Goal: Navigation & Orientation: Find specific page/section

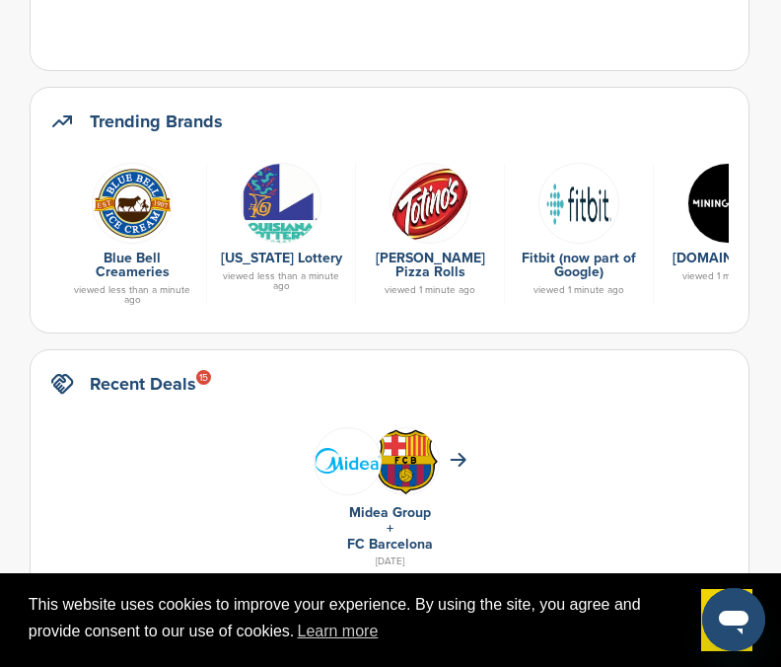
drag, startPoint x: 678, startPoint y: 214, endPoint x: 667, endPoint y: 208, distance: 12.4
click at [667, 208] on div at bounding box center [728, 202] width 128 height 79
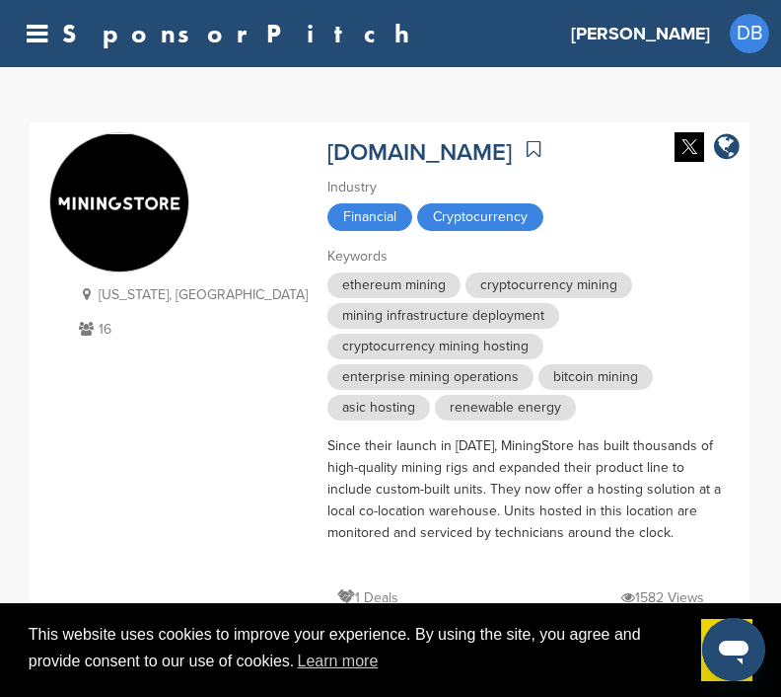
click at [51, 37] on div "SponsorPitch" at bounding box center [217, 34] width 410 height 26
click at [39, 33] on icon at bounding box center [37, 34] width 21 height 25
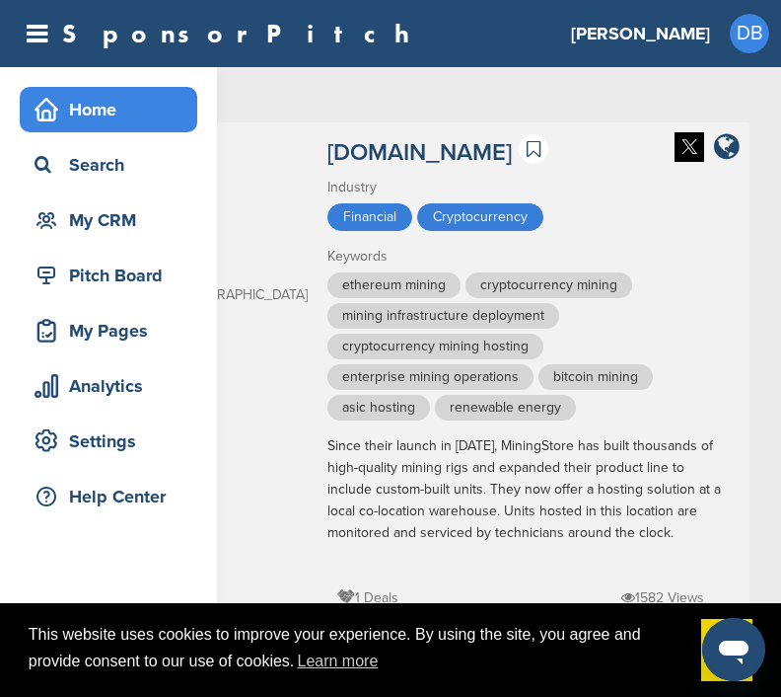
click at [104, 105] on div "Home" at bounding box center [114, 110] width 168 height 36
